Goal: Information Seeking & Learning: Learn about a topic

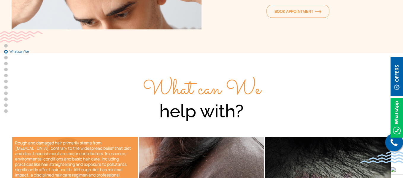
scroll to position [251, 0]
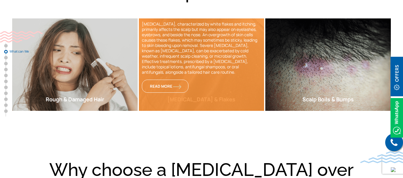
click at [204, 70] on p "[MEDICAL_DATA], characterized by white flakes and itching, primarily affects th…" at bounding box center [201, 47] width 119 height 53
click at [169, 87] on span "Read More" at bounding box center [165, 85] width 31 height 5
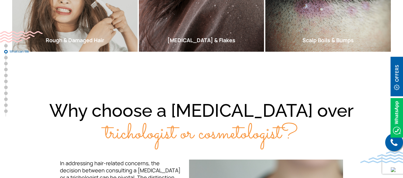
scroll to position [225, 0]
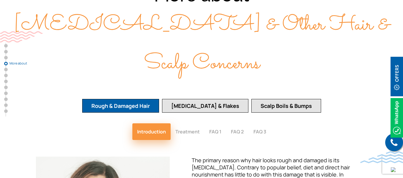
scroll to position [830, 0]
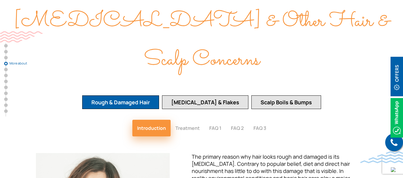
click at [200, 95] on button "[MEDICAL_DATA] & Flakes" at bounding box center [205, 102] width 86 height 14
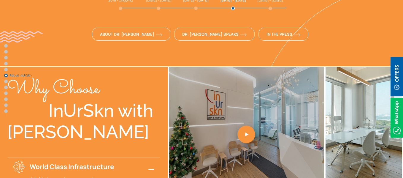
scroll to position [1483, 0]
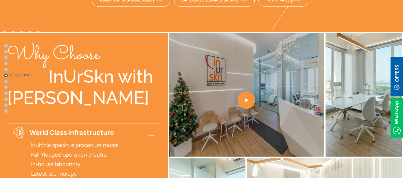
click at [243, 35] on link at bounding box center [246, 94] width 155 height 123
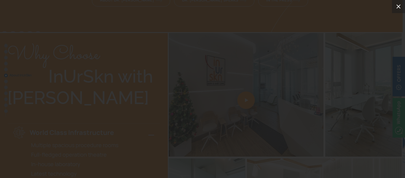
click at [402, 2] on button at bounding box center [398, 6] width 13 height 13
